Goal: Find specific page/section: Find specific page/section

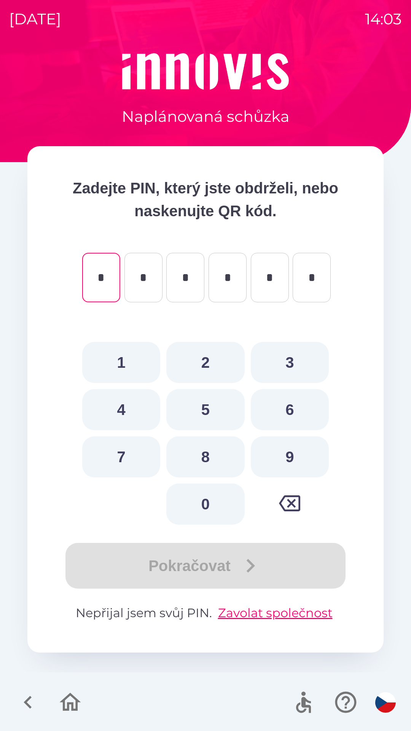
click at [68, 699] on icon "button" at bounding box center [69, 701] width 25 height 25
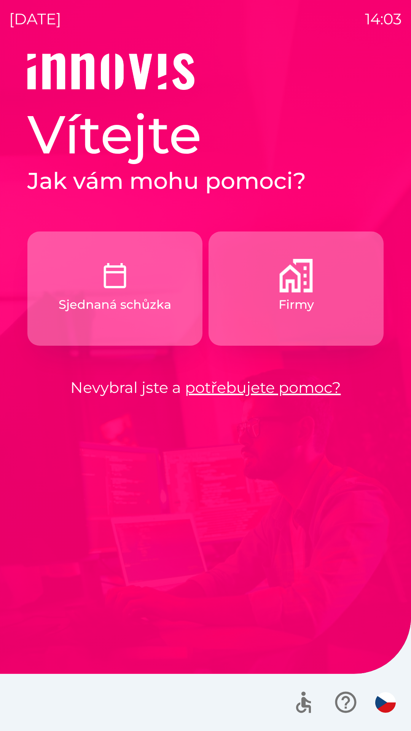
click at [300, 293] on button "Firmy" at bounding box center [296, 288] width 175 height 114
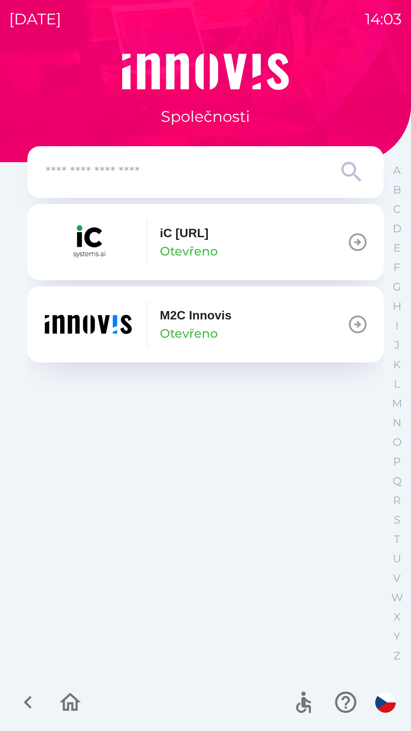
click at [161, 320] on p "M2C Innovis" at bounding box center [196, 315] width 72 height 18
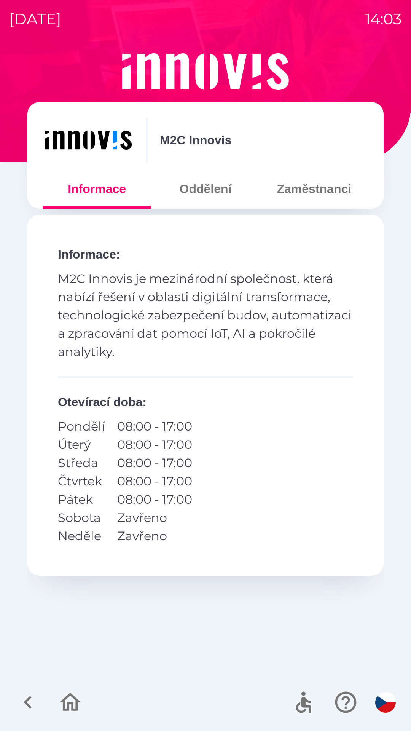
click at [290, 186] on button "Zaměstnanci" at bounding box center [314, 188] width 108 height 27
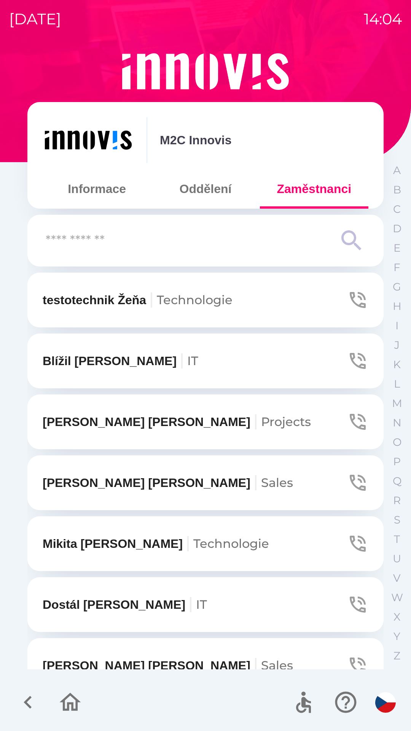
click at [59, 242] on input "text" at bounding box center [190, 240] width 289 height 21
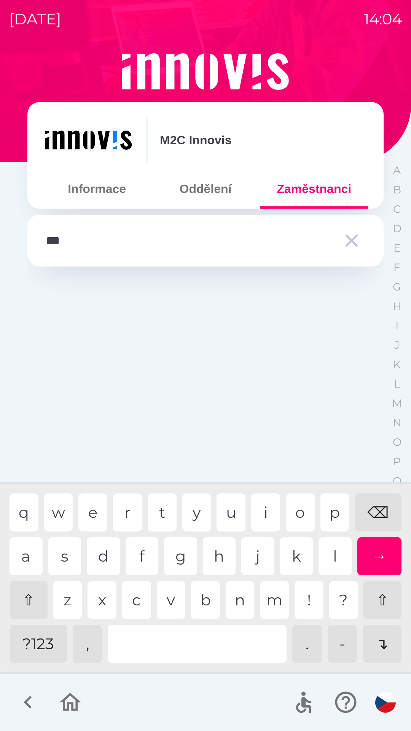
click at [262, 507] on div "i" at bounding box center [265, 512] width 29 height 38
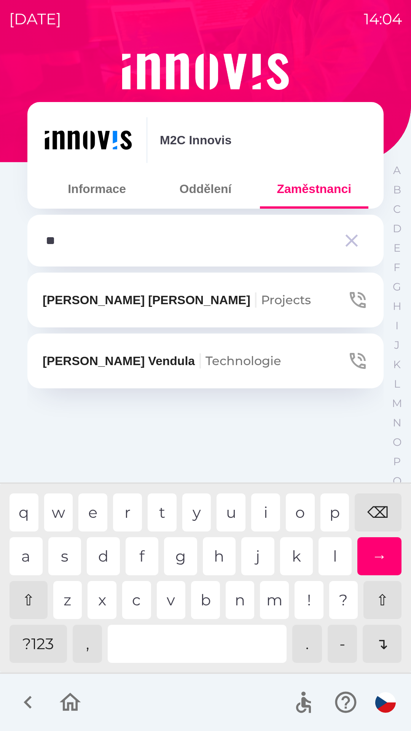
click at [377, 505] on div "⌫" at bounding box center [378, 512] width 47 height 38
type input "*"
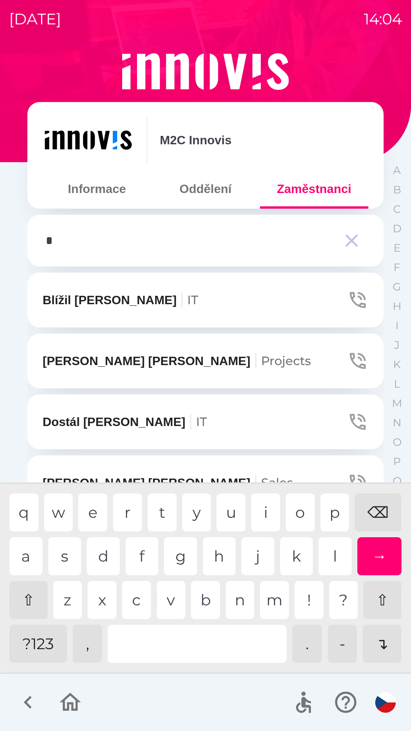
click at [372, 513] on div "⌫" at bounding box center [378, 512] width 47 height 38
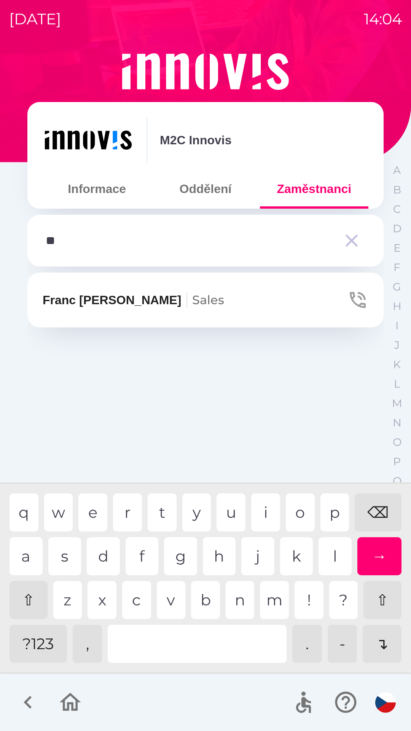
click at [44, 559] on div "a s d f g h j k l →" at bounding box center [206, 556] width 392 height 38
click at [30, 542] on div "a" at bounding box center [26, 556] width 33 height 38
click at [239, 595] on div "n" at bounding box center [240, 600] width 29 height 38
click at [378, 505] on div "⌫" at bounding box center [378, 512] width 47 height 38
click at [378, 506] on div "⌫" at bounding box center [378, 512] width 47 height 38
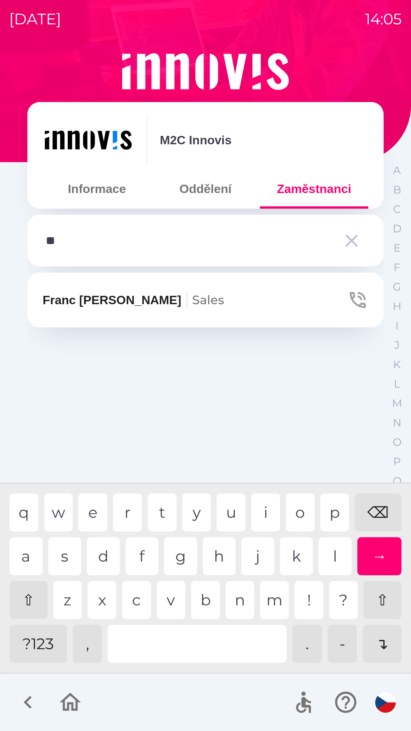
type input "*"
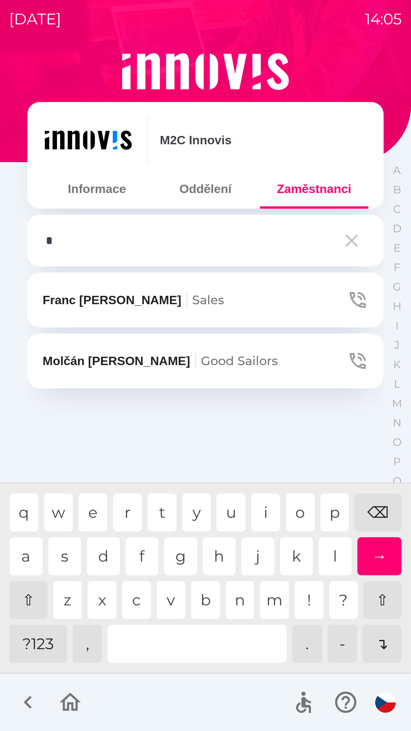
click at [378, 506] on div "⌫" at bounding box center [378, 512] width 47 height 38
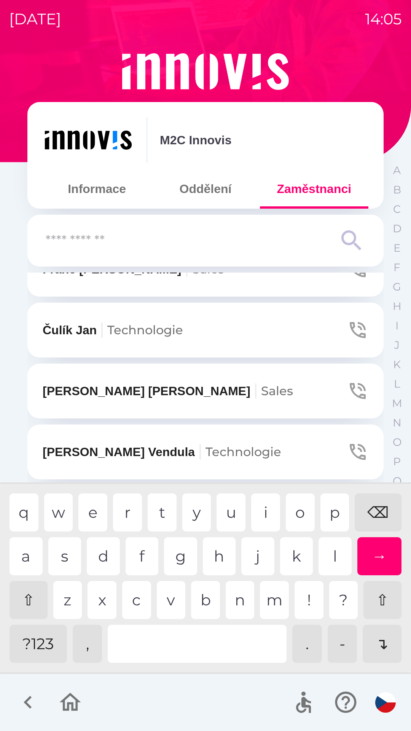
scroll to position [642, 0]
